Goal: Transaction & Acquisition: Purchase product/service

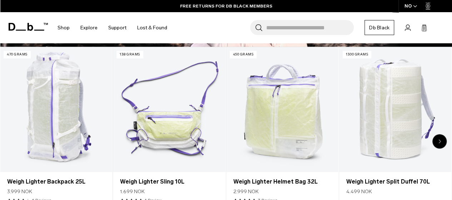
scroll to position [223, 0]
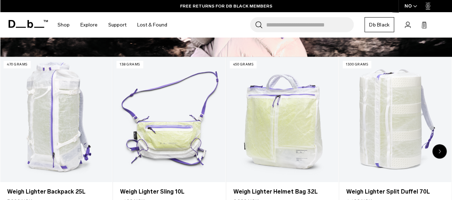
click at [443, 144] on div "Next slide" at bounding box center [439, 151] width 14 height 14
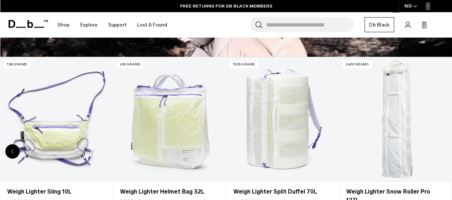
click at [443, 143] on link "Weigh Lighter Snow Roller Pro 127L" at bounding box center [395, 119] width 112 height 125
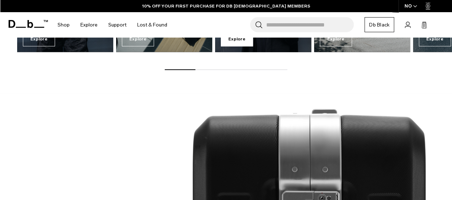
scroll to position [766, 0]
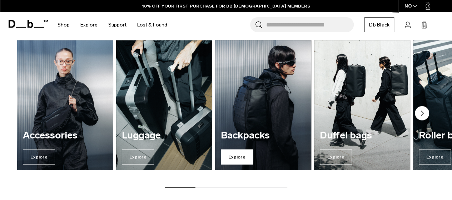
click at [225, 149] on span "Explore" at bounding box center [237, 156] width 32 height 15
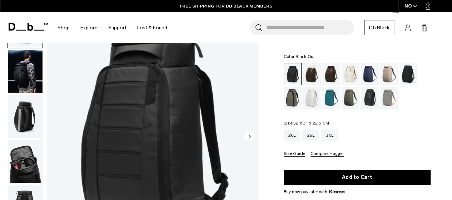
scroll to position [44, 0]
